Goal: Information Seeking & Learning: Learn about a topic

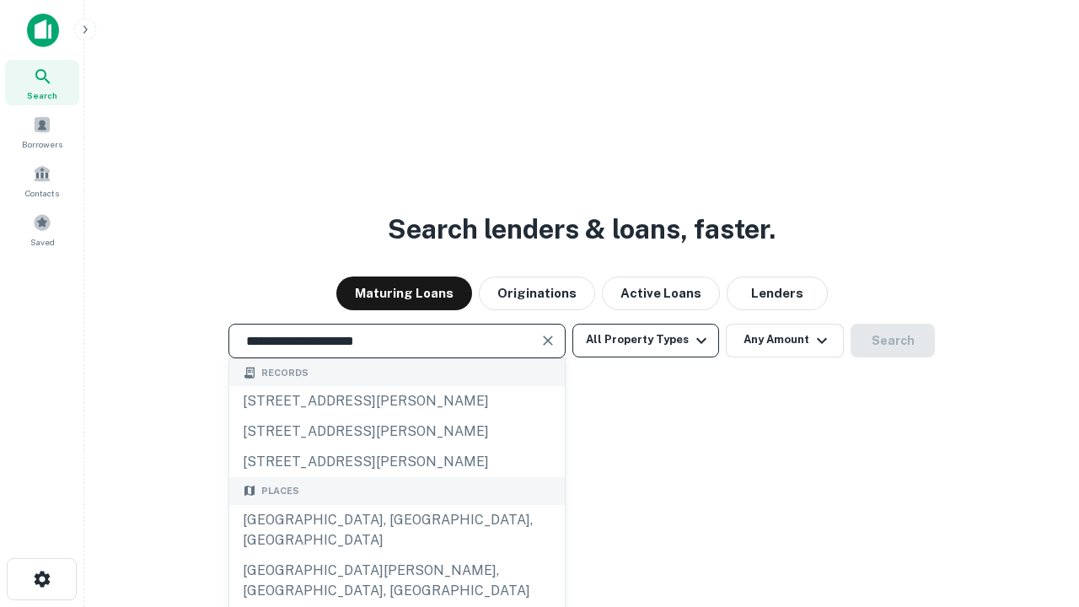
click at [396, 555] on div "[GEOGRAPHIC_DATA], [GEOGRAPHIC_DATA], [GEOGRAPHIC_DATA]" at bounding box center [396, 530] width 335 height 51
click at [646, 340] on button "All Property Types" at bounding box center [645, 341] width 147 height 34
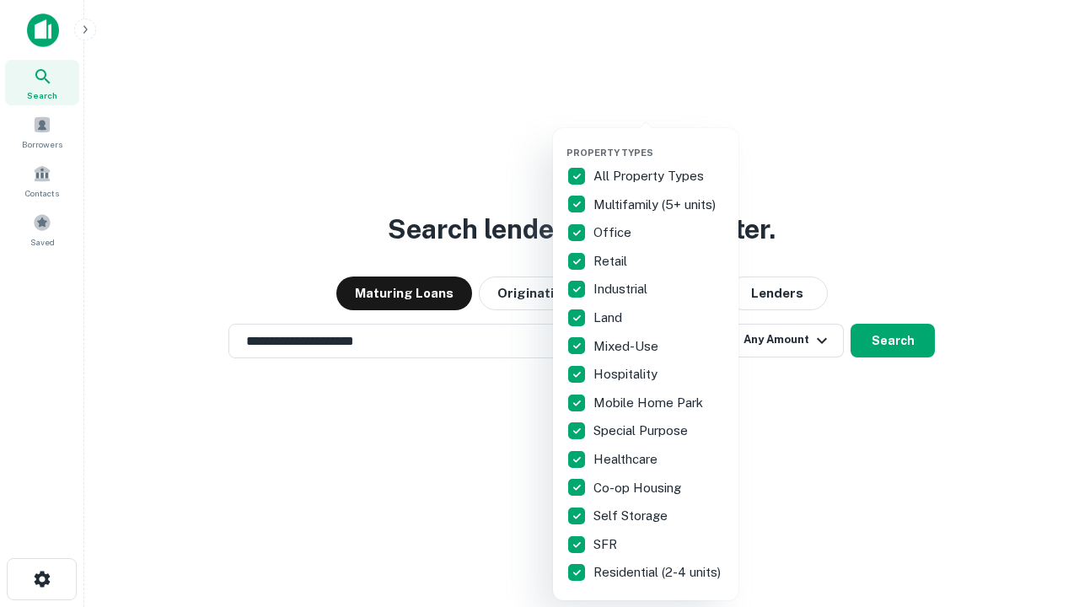
type input "**********"
click at [659, 142] on button "button" at bounding box center [658, 142] width 185 height 1
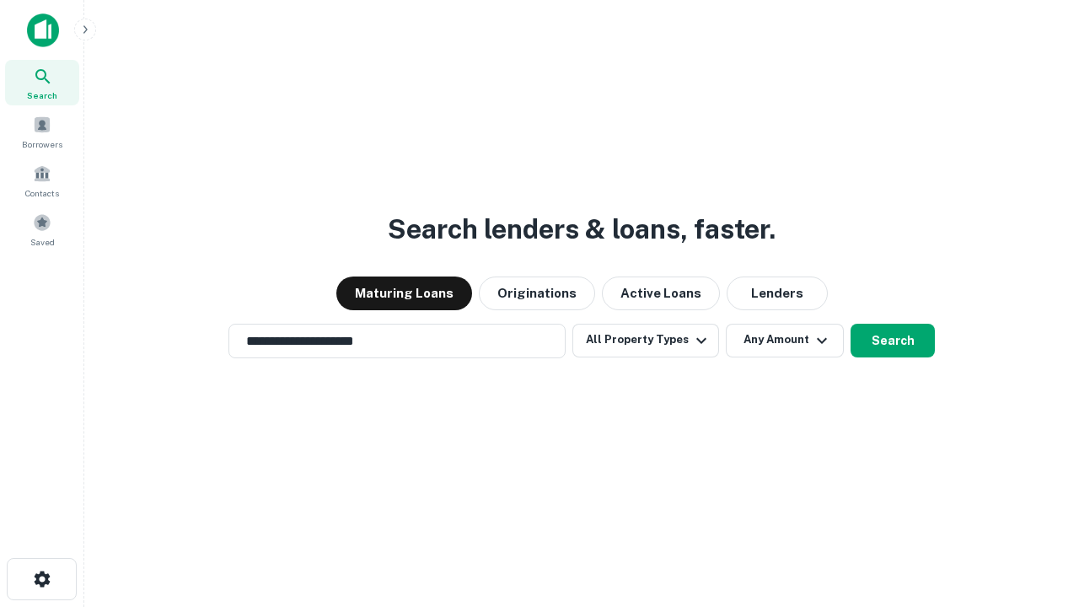
scroll to position [26, 0]
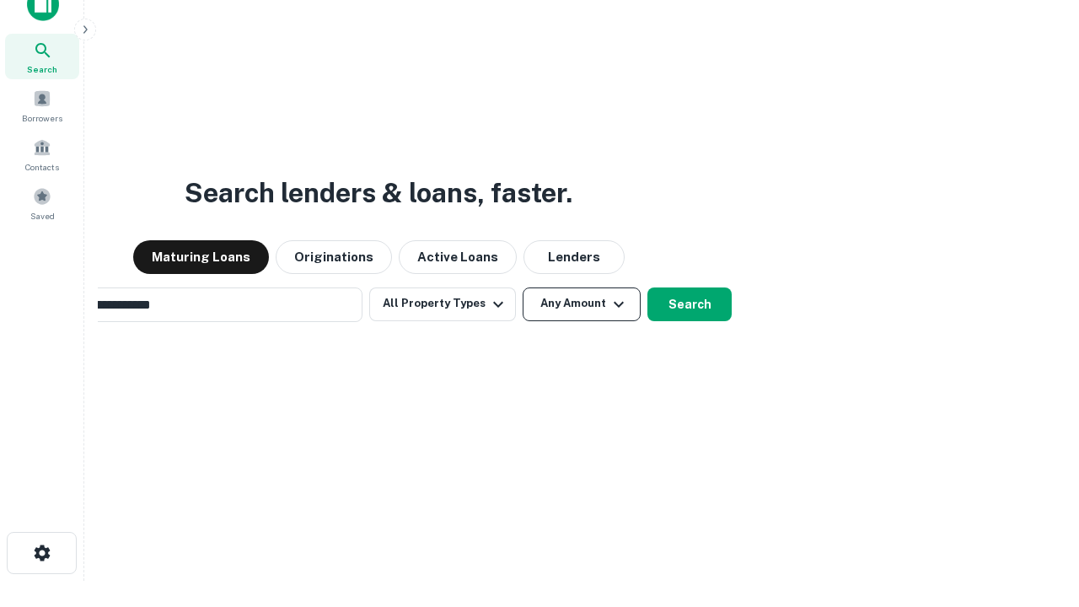
click at [523, 287] on button "Any Amount" at bounding box center [582, 304] width 118 height 34
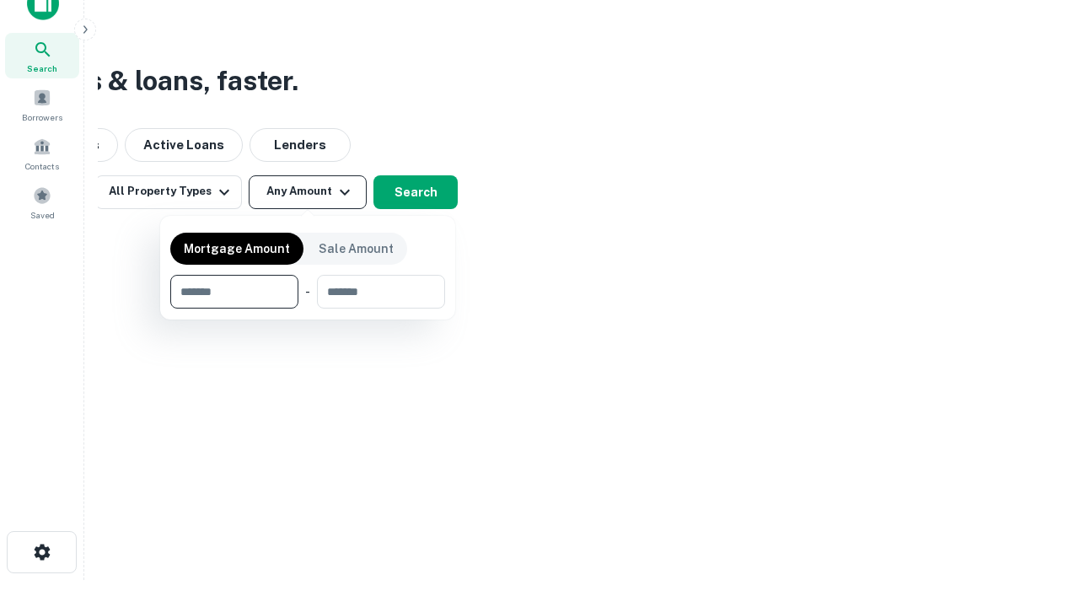
type input "*******"
click at [308, 309] on button "button" at bounding box center [307, 309] width 275 height 1
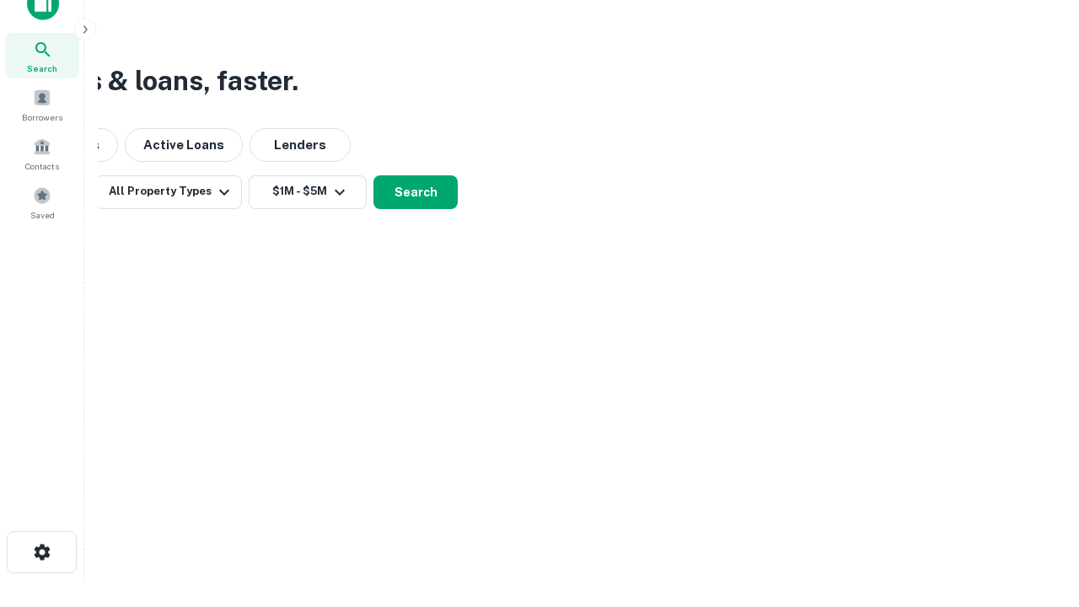
scroll to position [26, 0]
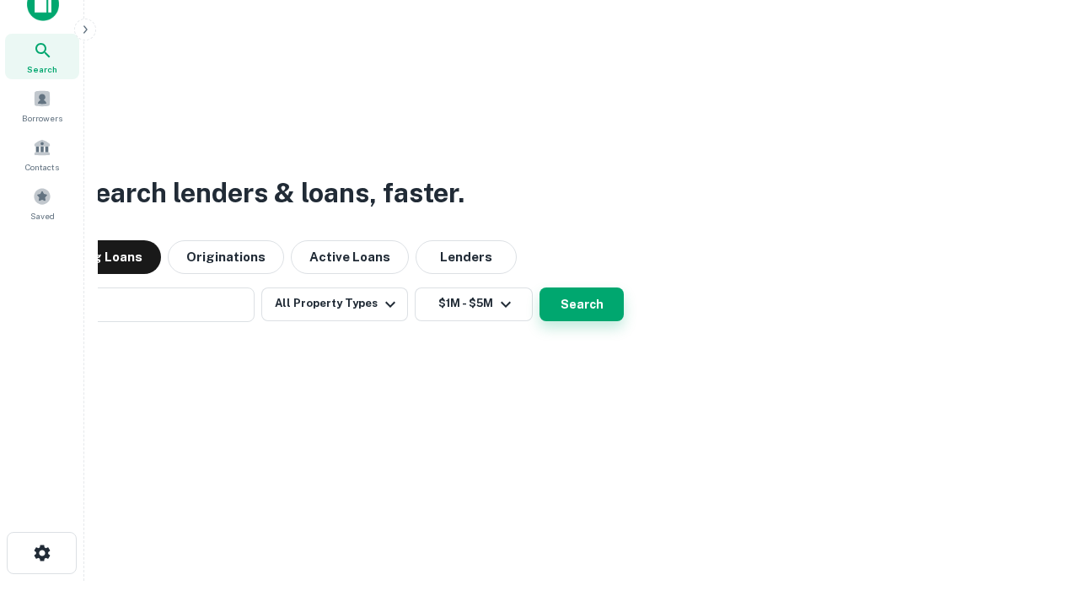
click at [539, 287] on button "Search" at bounding box center [581, 304] width 84 height 34
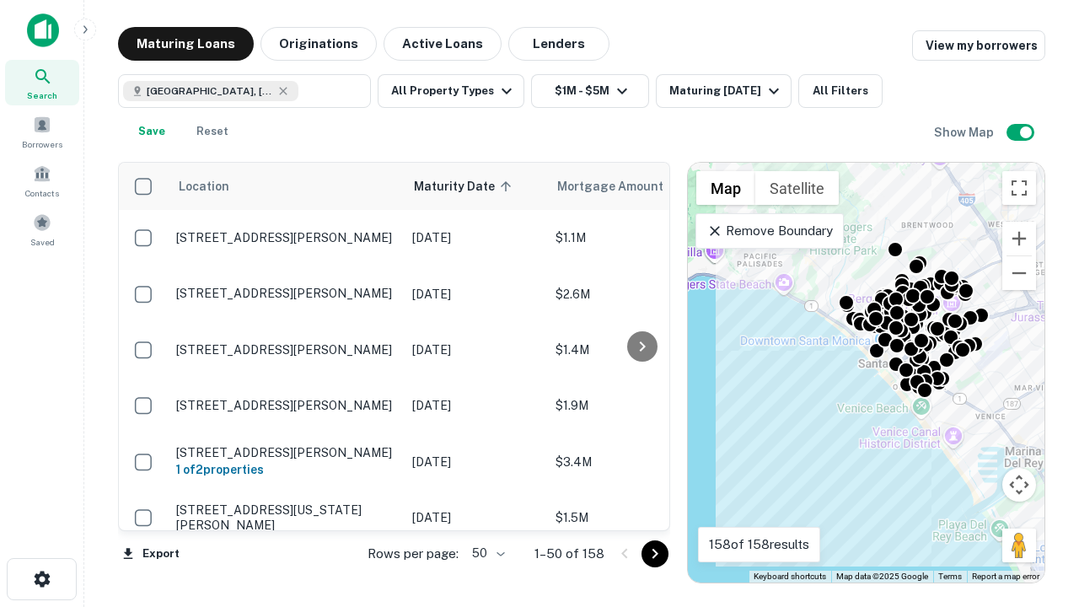
click at [486, 553] on body "Search Borrowers Contacts Saved Maturing Loans Originations Active Loans Lender…" at bounding box center [539, 303] width 1079 height 607
click at [486, 511] on li "25" at bounding box center [486, 511] width 49 height 30
